Goal: Navigation & Orientation: Understand site structure

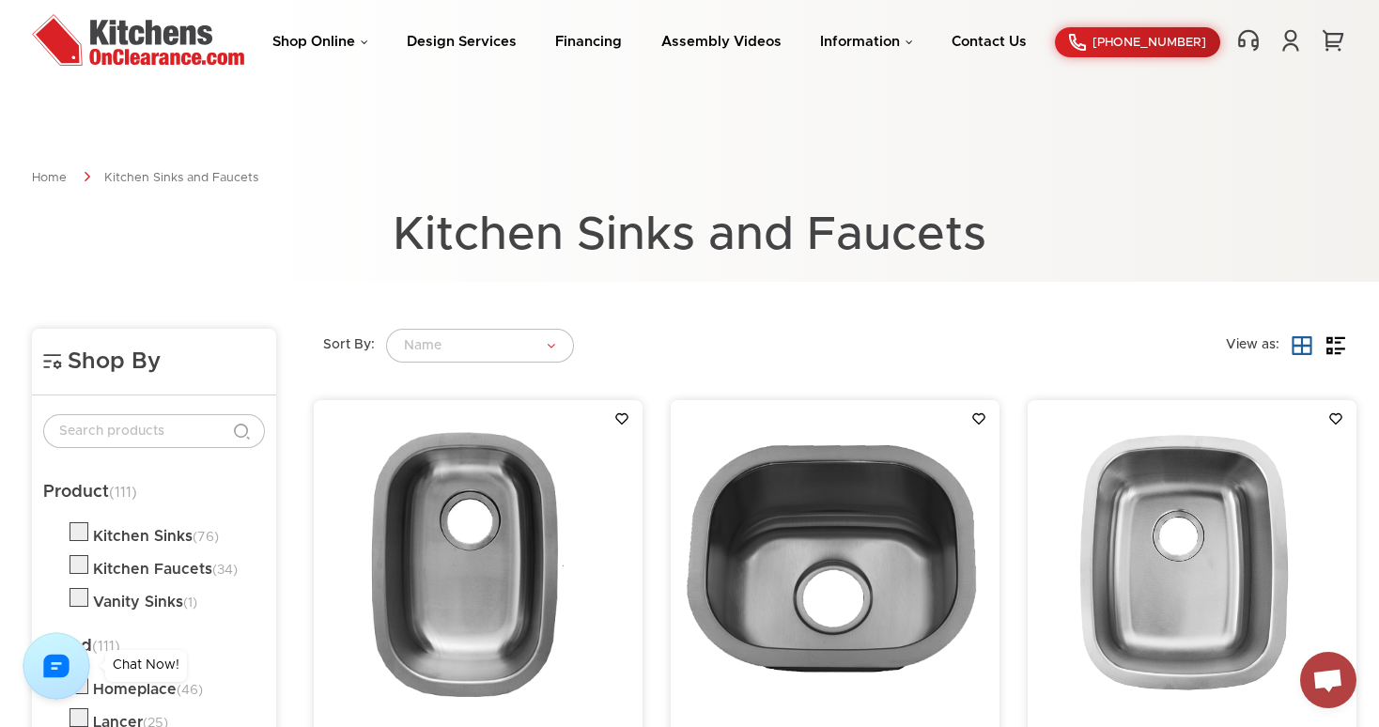
click at [369, 36] on ul "Shop Online Kitchen Cabinets Kitchen Sinks & Faucets Knobs & Handles Bathroom P…" at bounding box center [649, 43] width 754 height 18
click at [365, 47] on link "Shop Online" at bounding box center [320, 42] width 96 height 14
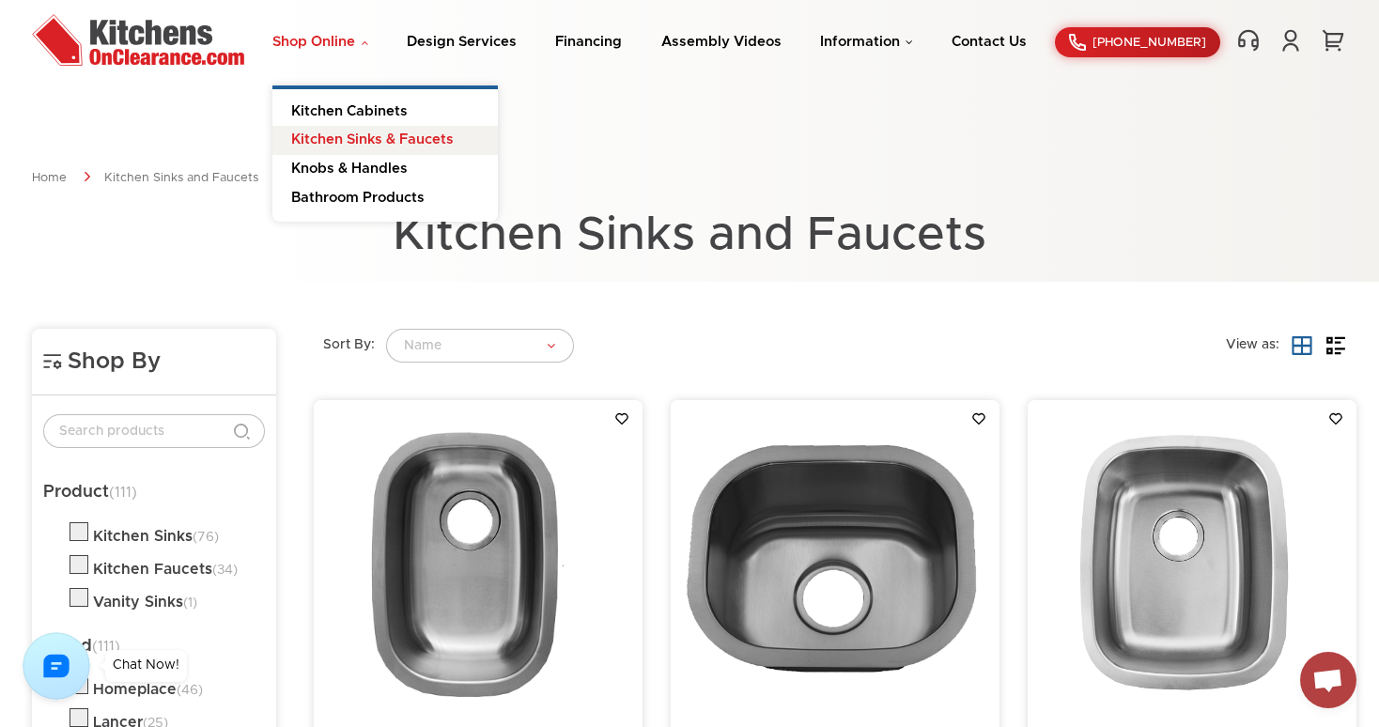
click at [375, 137] on link "Kitchen Sinks & Faucets" at bounding box center [384, 140] width 225 height 29
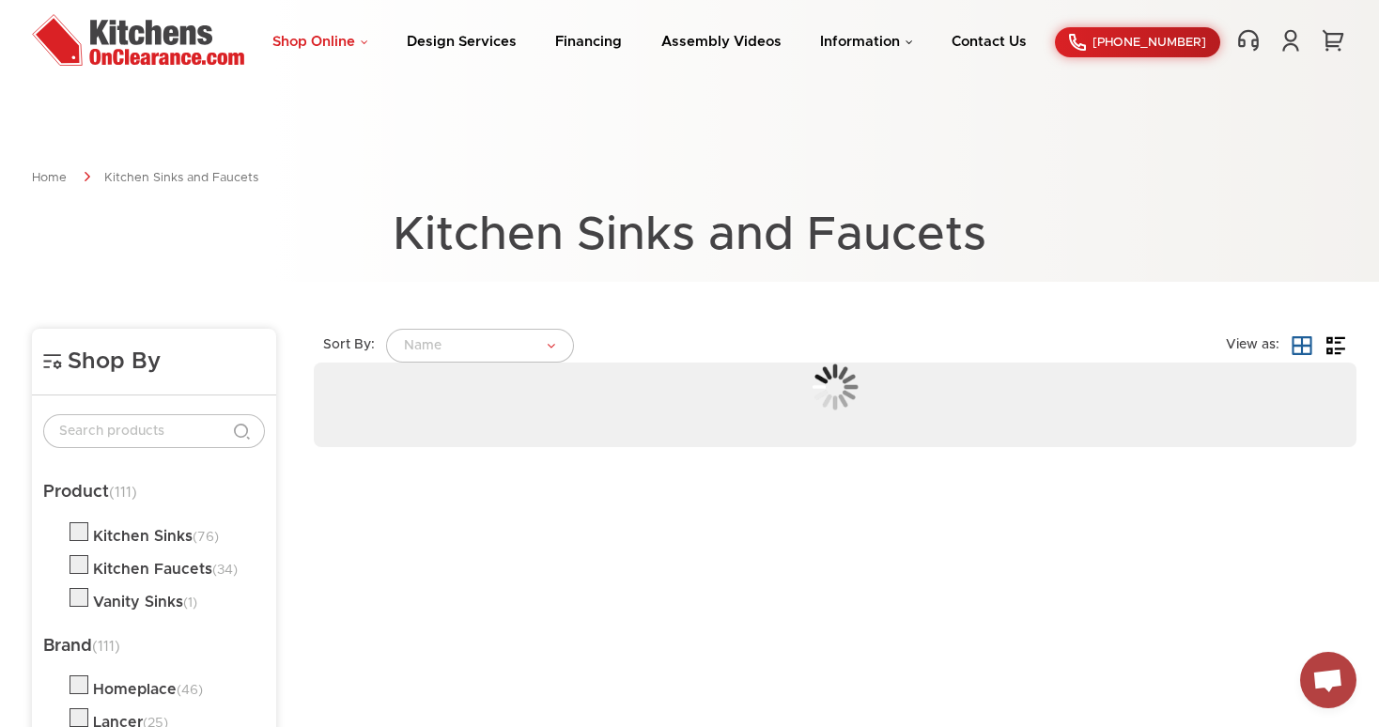
click at [366, 45] on link "Shop Online" at bounding box center [320, 42] width 96 height 14
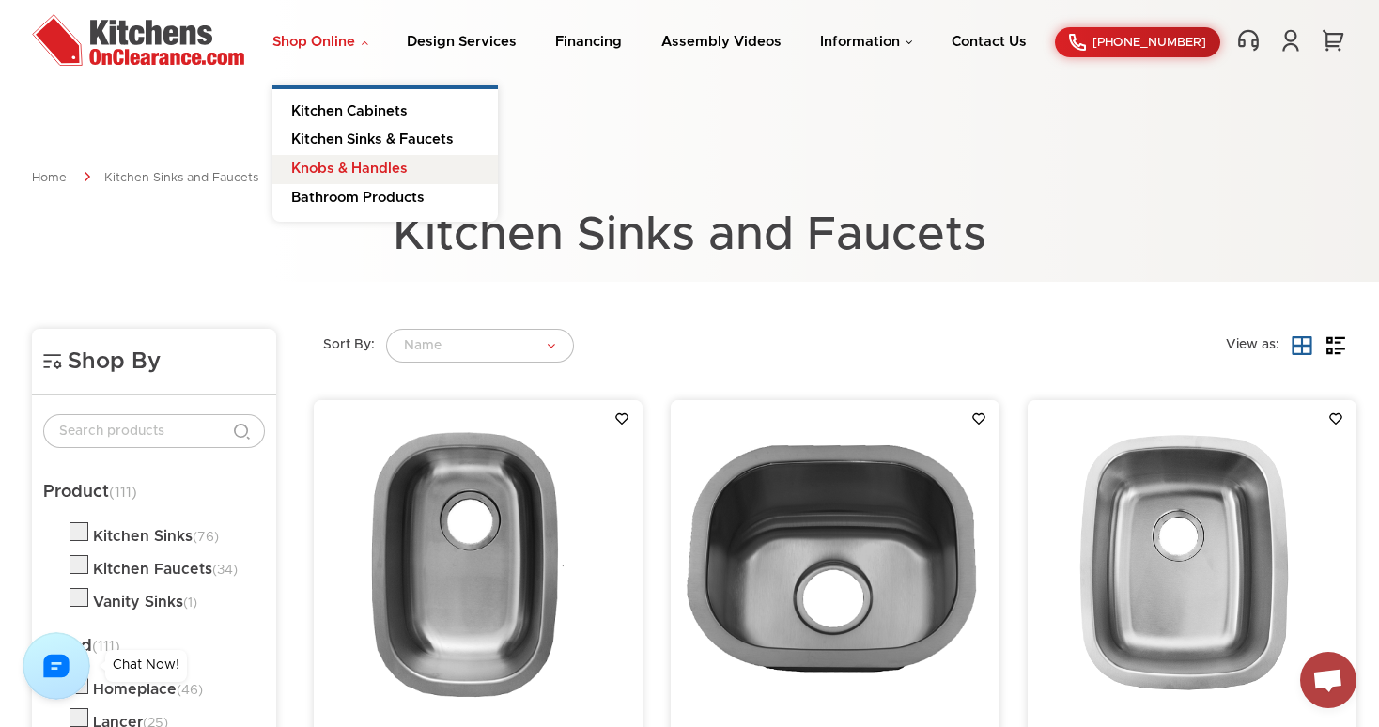
click at [373, 176] on link "Knobs & Handles" at bounding box center [384, 169] width 225 height 29
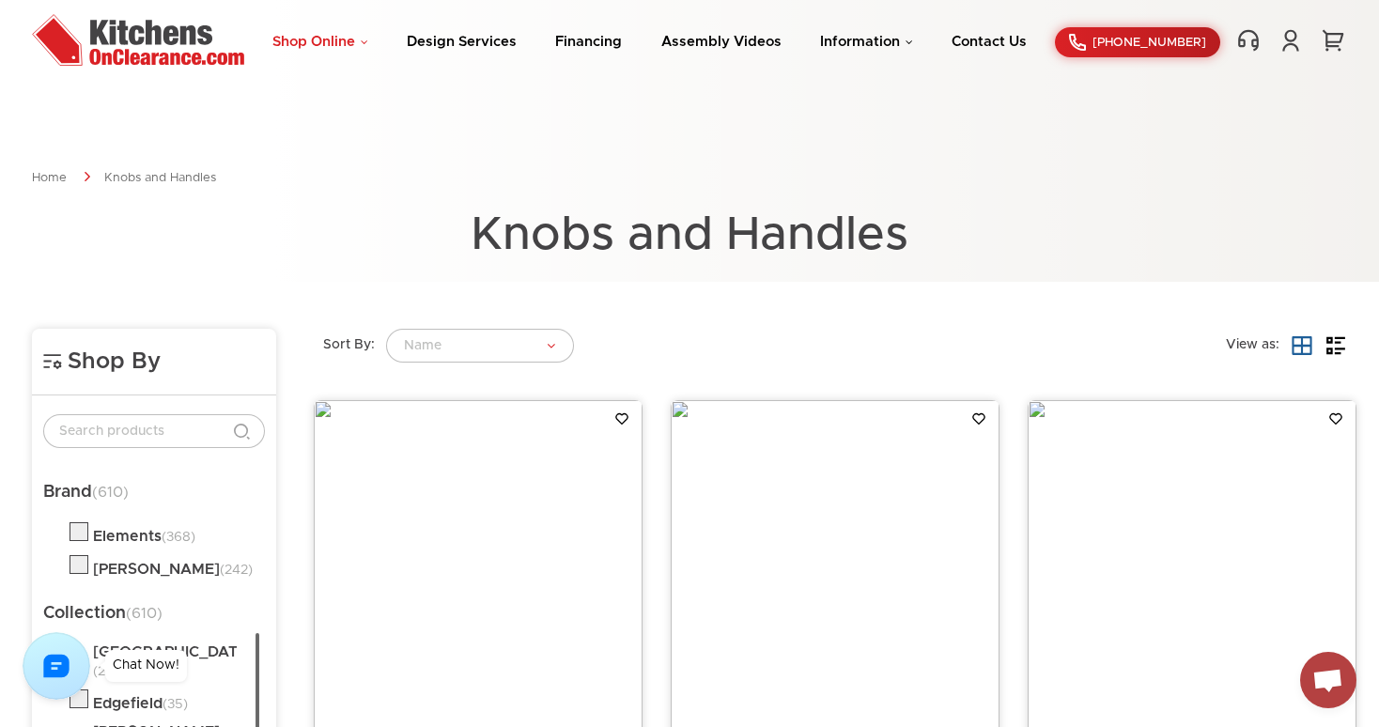
click at [366, 43] on link "Shop Online" at bounding box center [320, 42] width 96 height 14
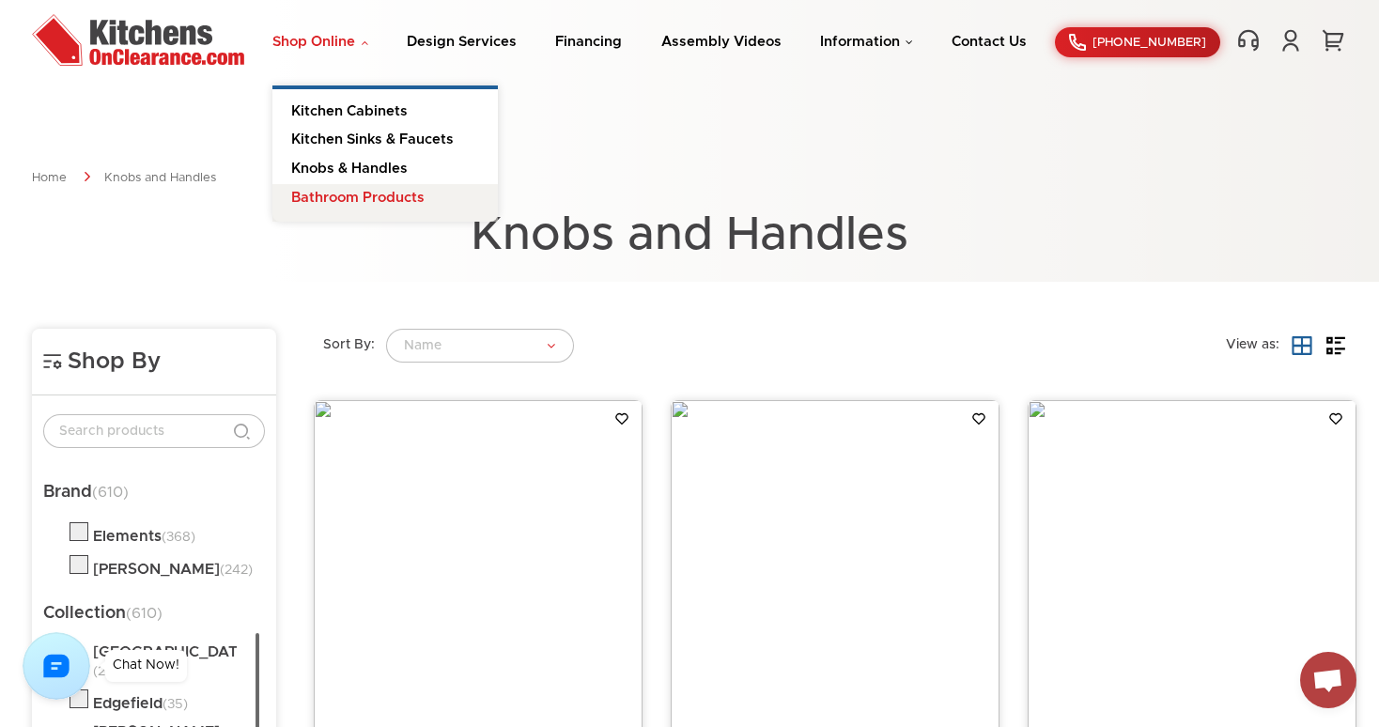
click at [365, 192] on link "Bathroom Products" at bounding box center [384, 203] width 225 height 38
